Goal: Task Accomplishment & Management: Manage account settings

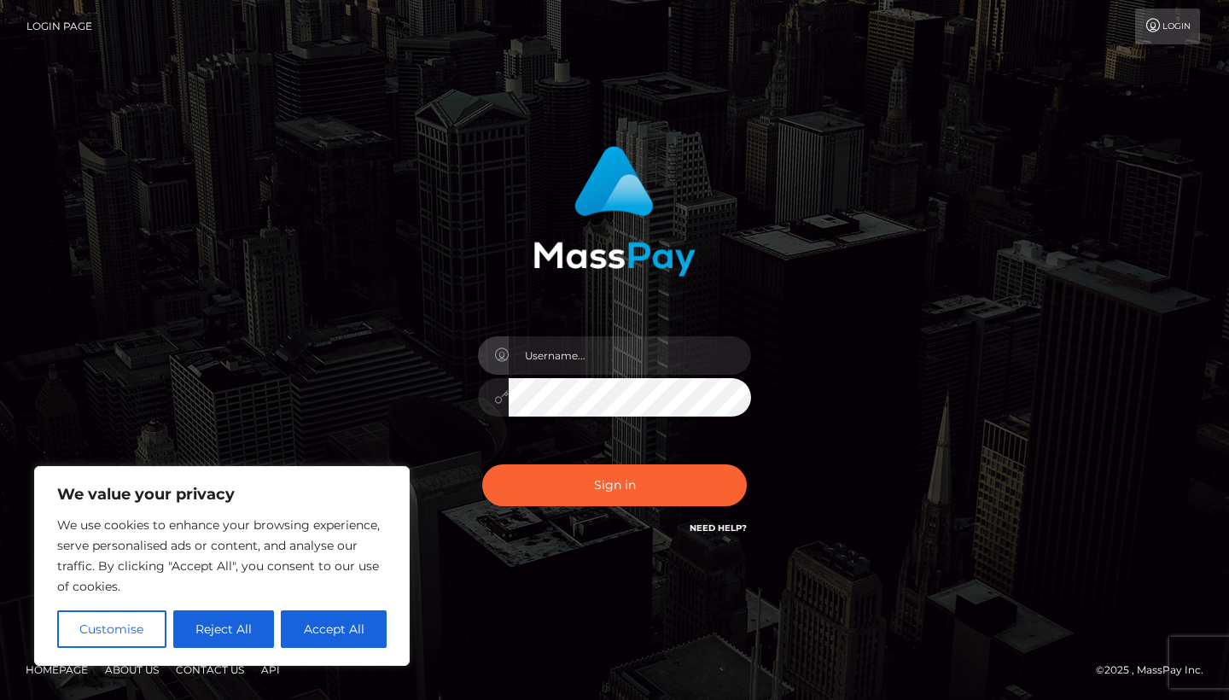
click at [279, 628] on div "Customise Reject All Accept All" at bounding box center [222, 629] width 330 height 38
click at [304, 627] on button "Accept All" at bounding box center [334, 629] width 106 height 38
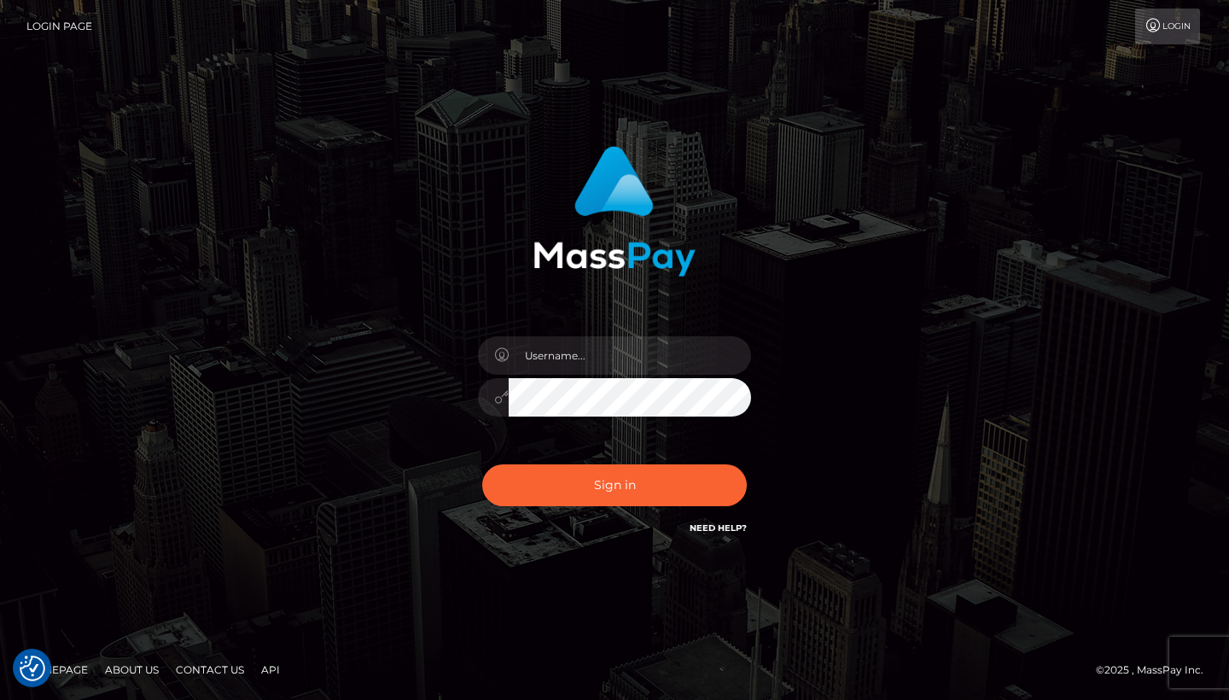
checkbox input "true"
click at [569, 365] on input "text" at bounding box center [630, 355] width 242 height 38
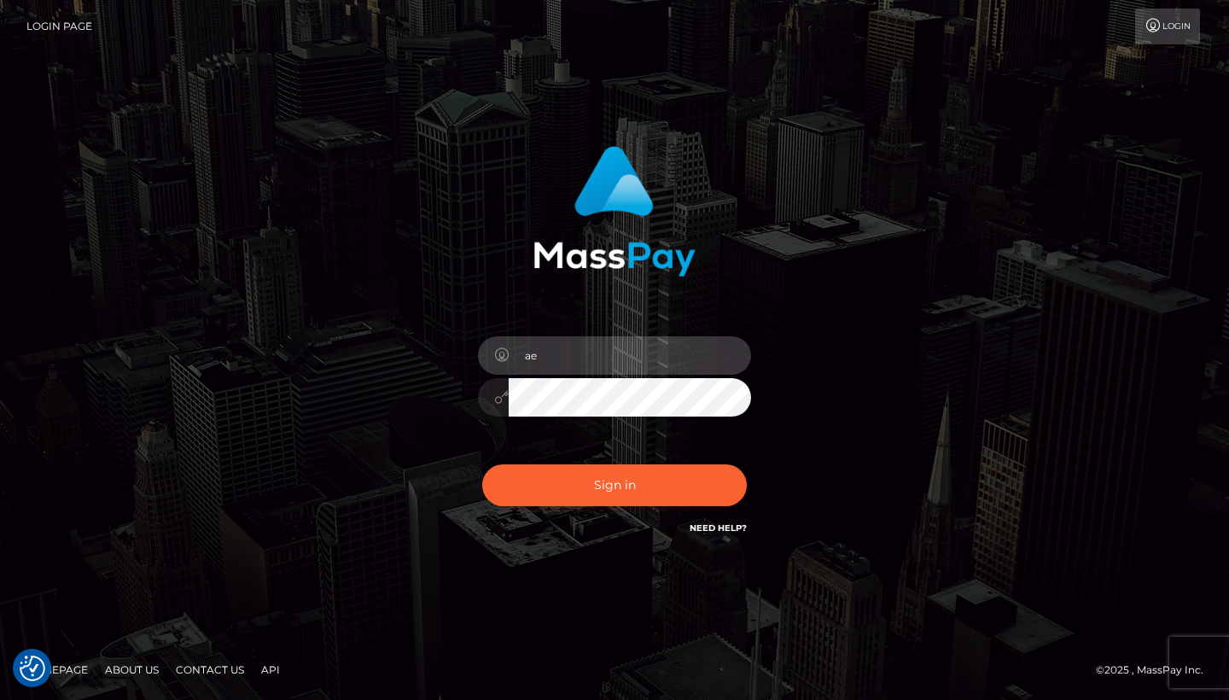
type input "a"
click at [712, 359] on input "text" at bounding box center [630, 355] width 242 height 38
click at [726, 359] on input "text" at bounding box center [630, 355] width 242 height 38
click at [569, 371] on input "text" at bounding box center [630, 355] width 242 height 38
type input "[EMAIL_ADDRESS][DOMAIN_NAME]"
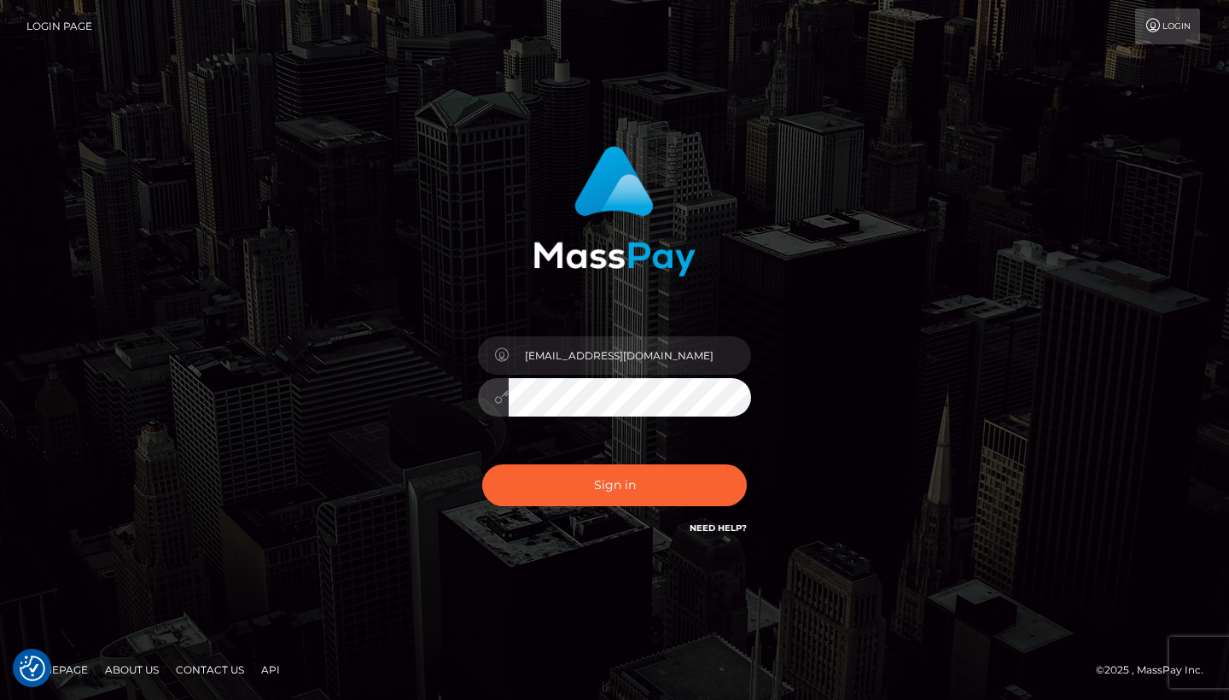
click at [615, 485] on button "Sign in" at bounding box center [614, 485] width 265 height 42
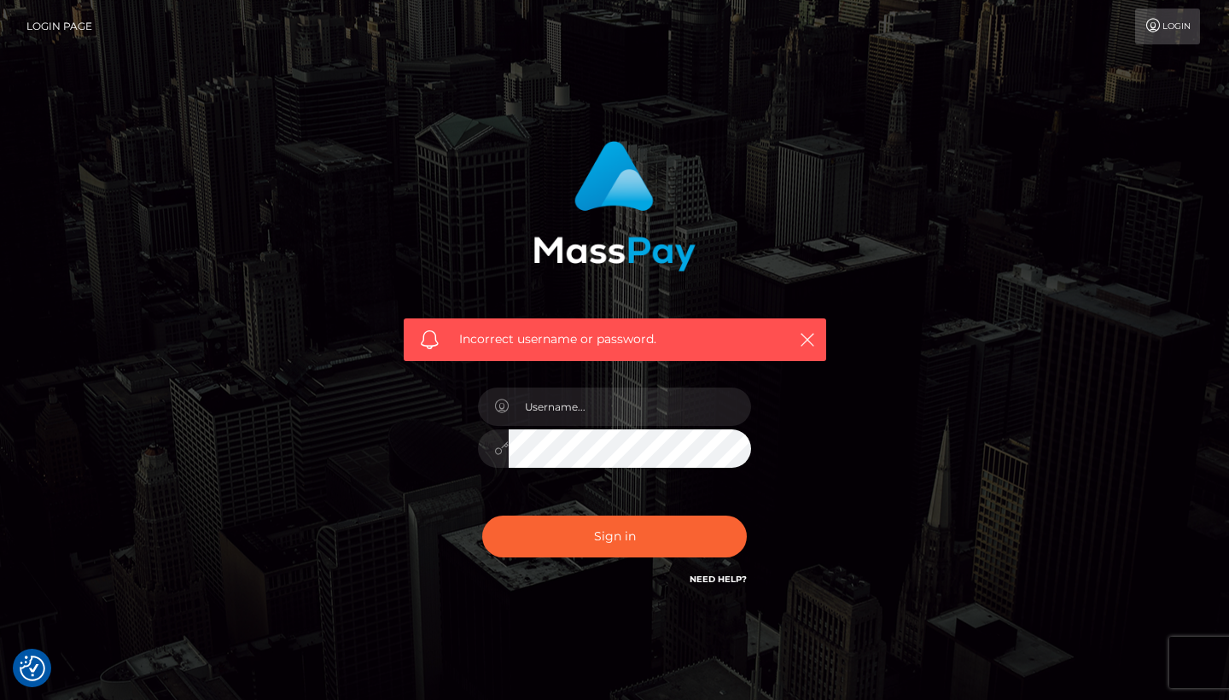
click at [571, 341] on span "Incorrect username or password." at bounding box center [615, 339] width 312 height 18
click at [810, 4] on nav "Login Page Login" at bounding box center [614, 26] width 1229 height 53
click at [604, 409] on input "[PERSON_NAME]" at bounding box center [630, 407] width 242 height 38
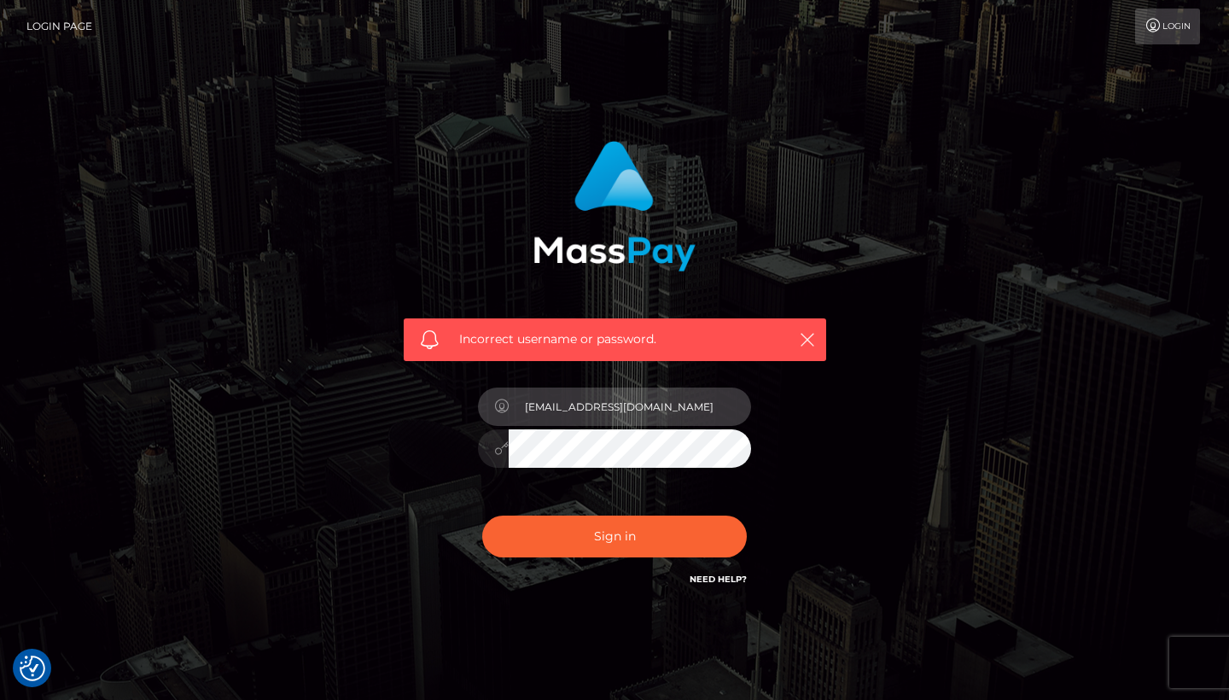
type input "[EMAIL_ADDRESS][DOMAIN_NAME]"
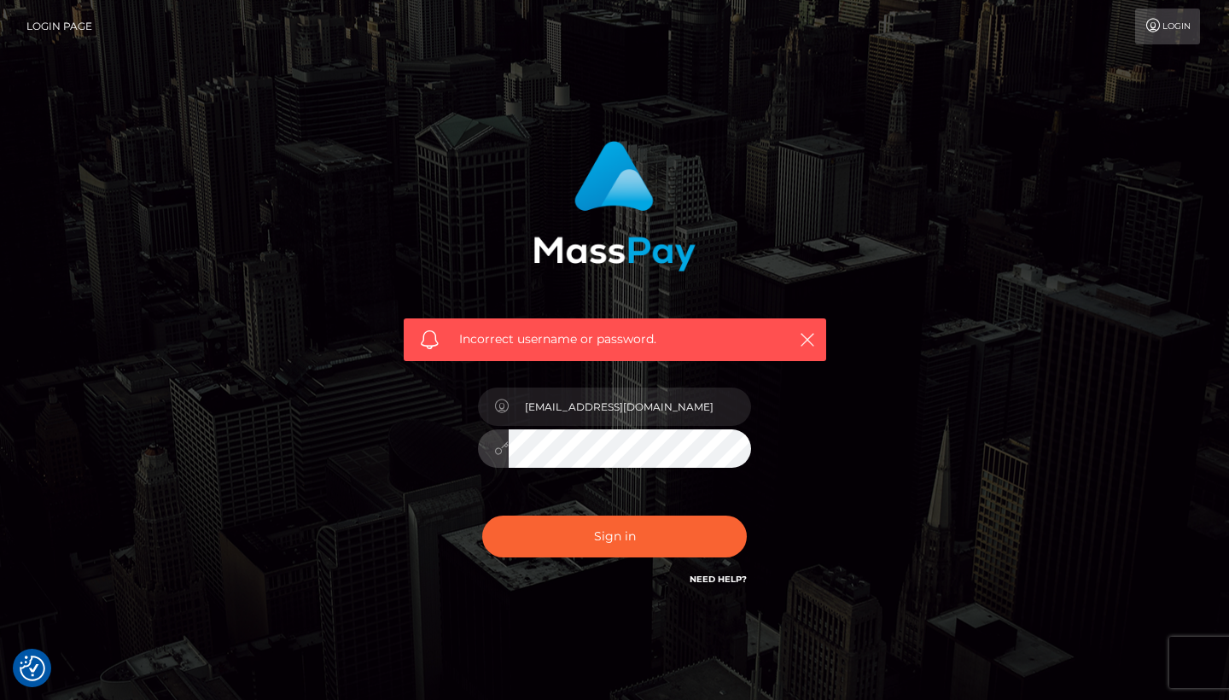
click at [615, 535] on button "Sign in" at bounding box center [614, 537] width 265 height 42
checkbox input "true"
